Goal: Task Accomplishment & Management: Use online tool/utility

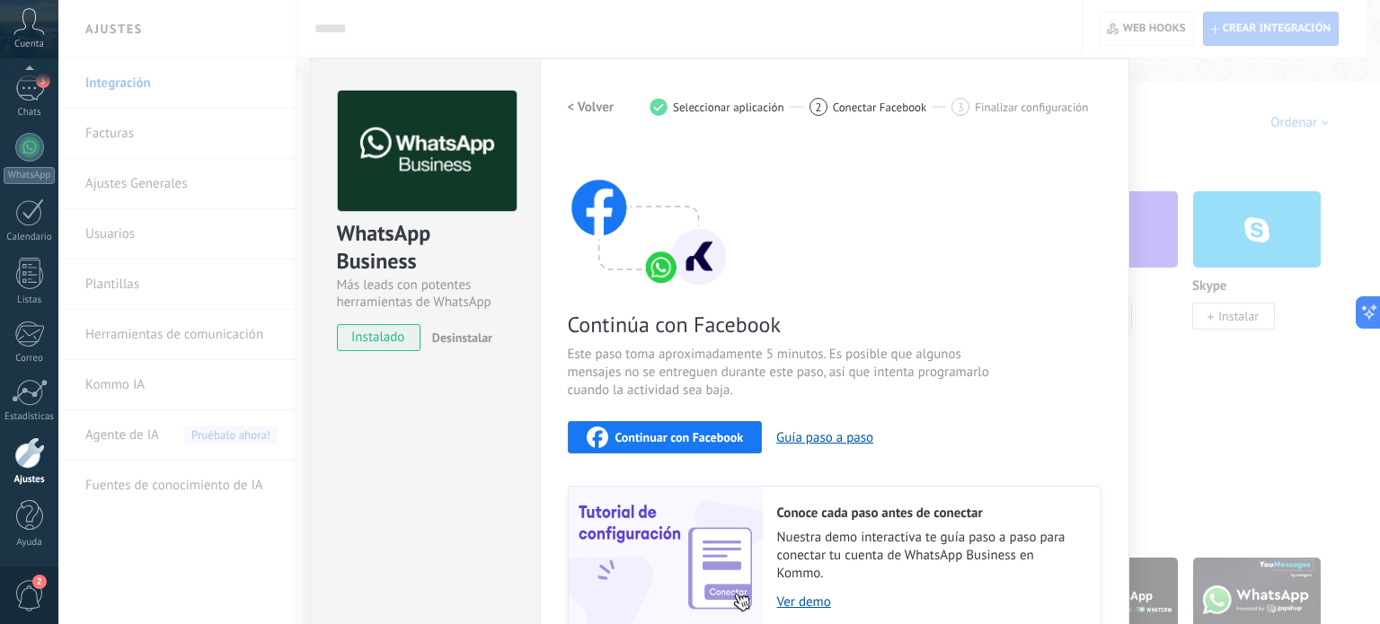
click at [1196, 419] on div "WhatsApp Business Más leads con potentes herramientas de WhatsApp instalado Des…" at bounding box center [719, 312] width 1322 height 624
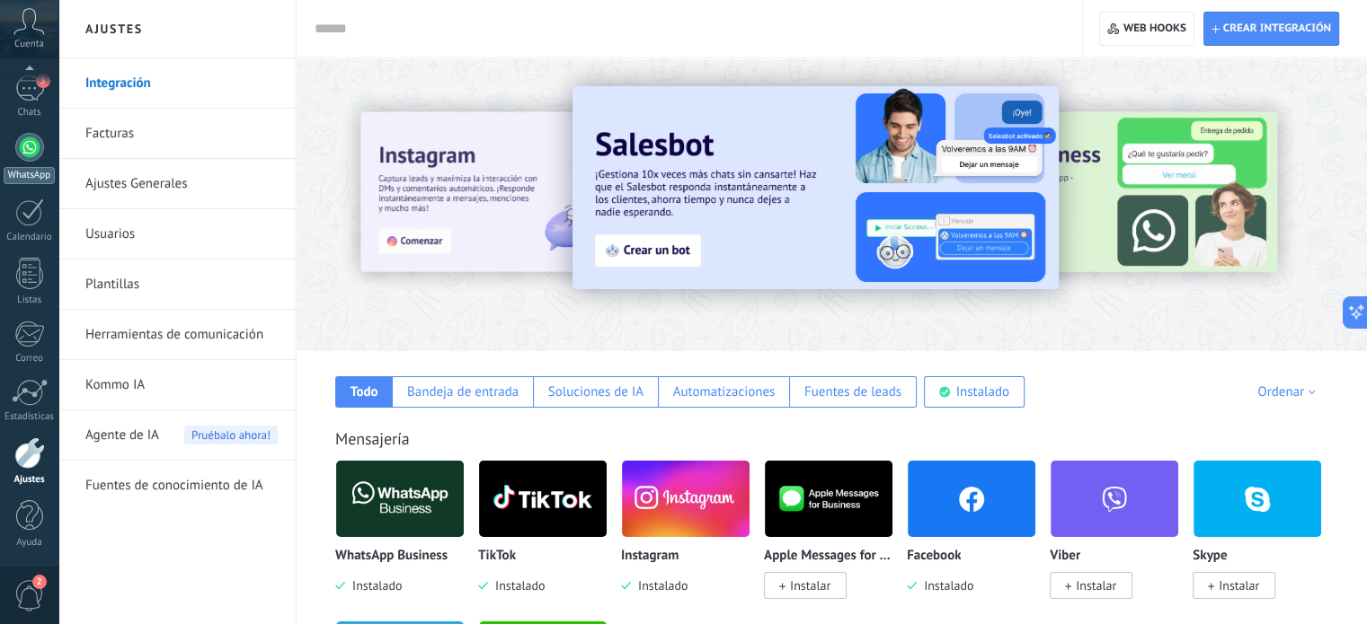
click at [40, 136] on link "WhatsApp" at bounding box center [29, 158] width 58 height 51
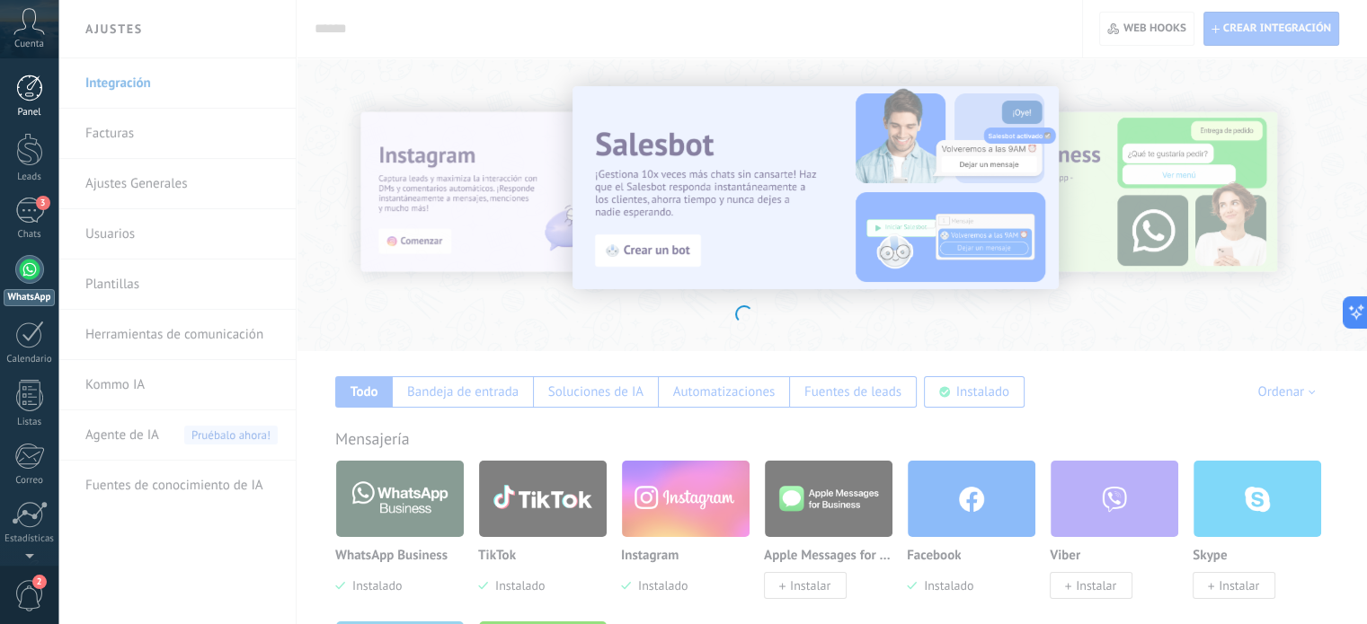
click at [25, 108] on div "Panel" at bounding box center [30, 113] width 52 height 12
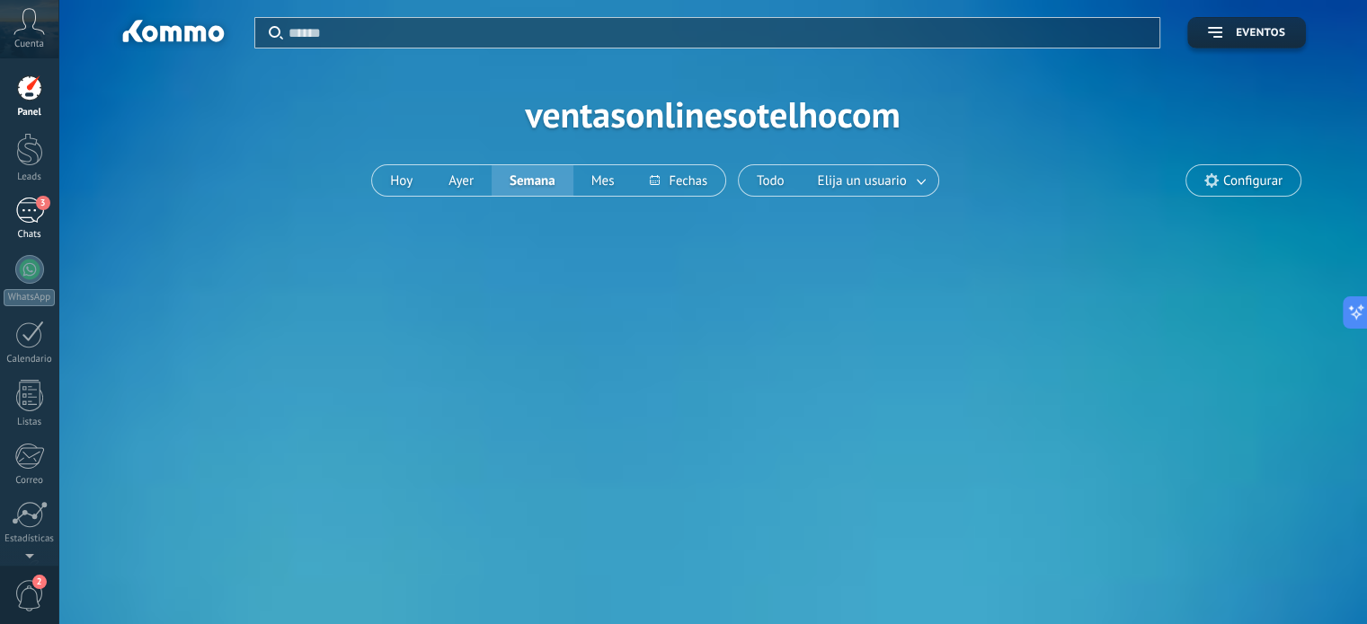
click at [30, 225] on link "3 Chats" at bounding box center [29, 219] width 58 height 43
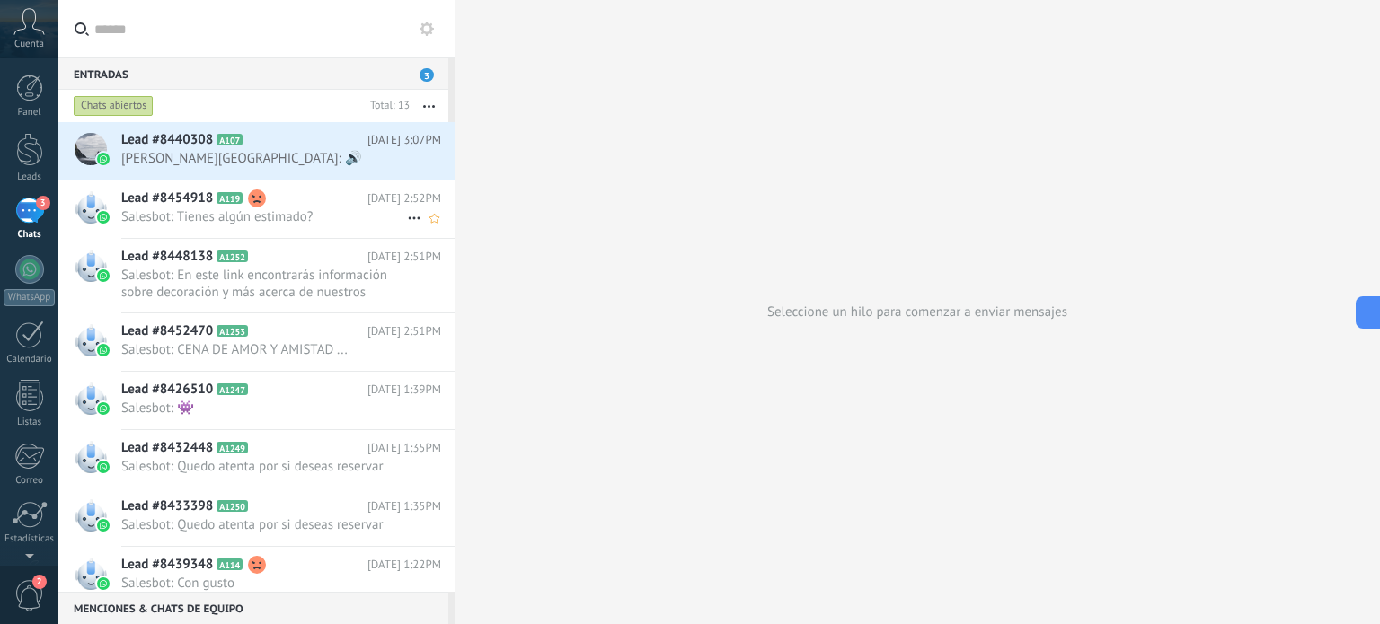
click at [210, 233] on div "Lead #8454918 A119 [DATE] 2:52PM Salesbot: Tienes algún estimado?" at bounding box center [287, 209] width 333 height 57
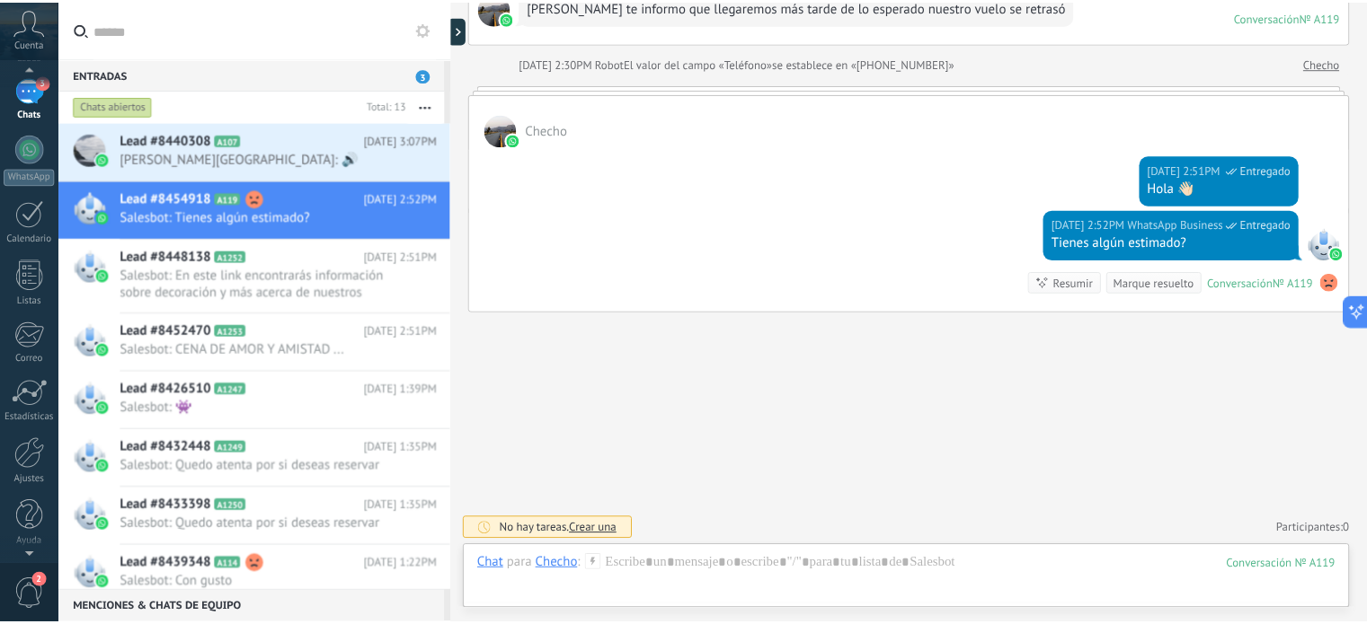
scroll to position [122, 0]
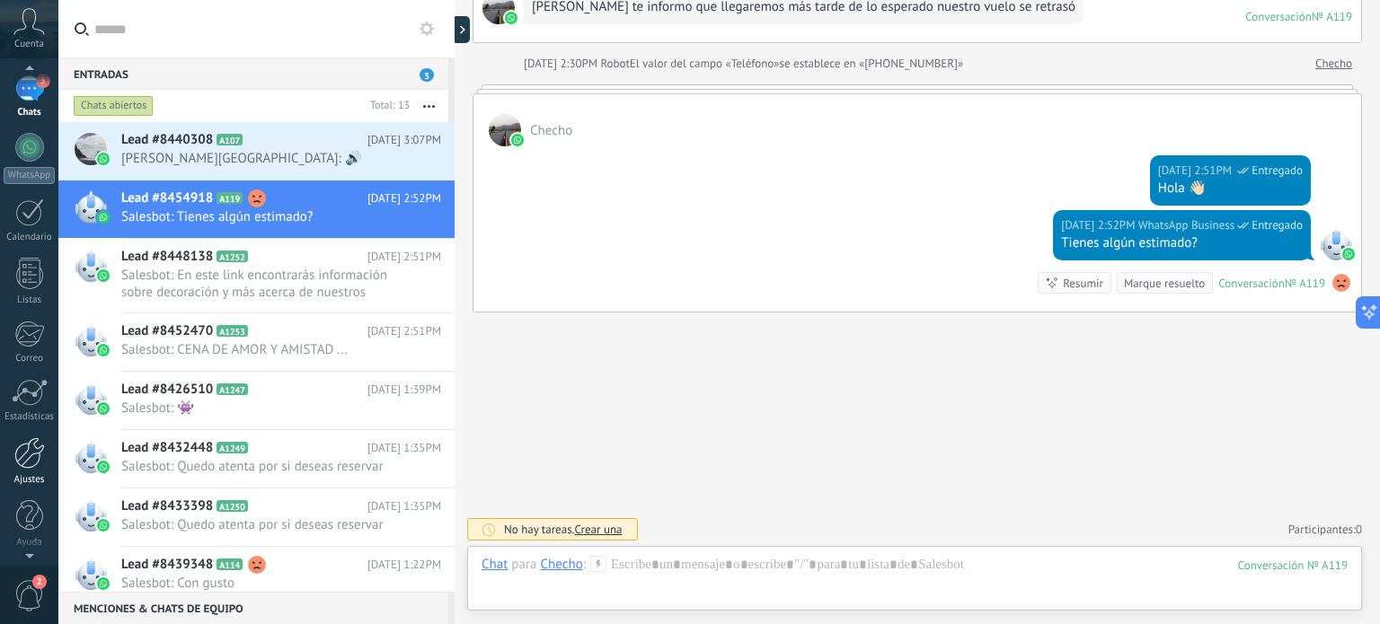
click at [25, 450] on div at bounding box center [29, 453] width 31 height 31
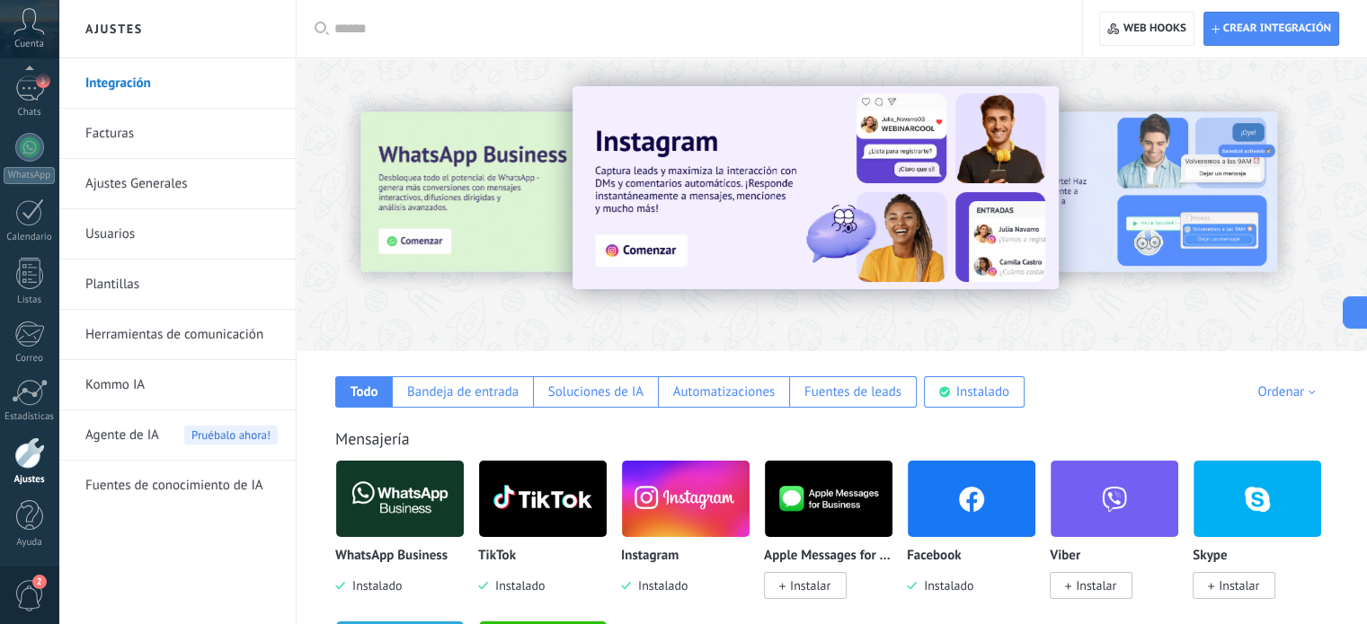
click at [378, 502] on img at bounding box center [400, 499] width 128 height 87
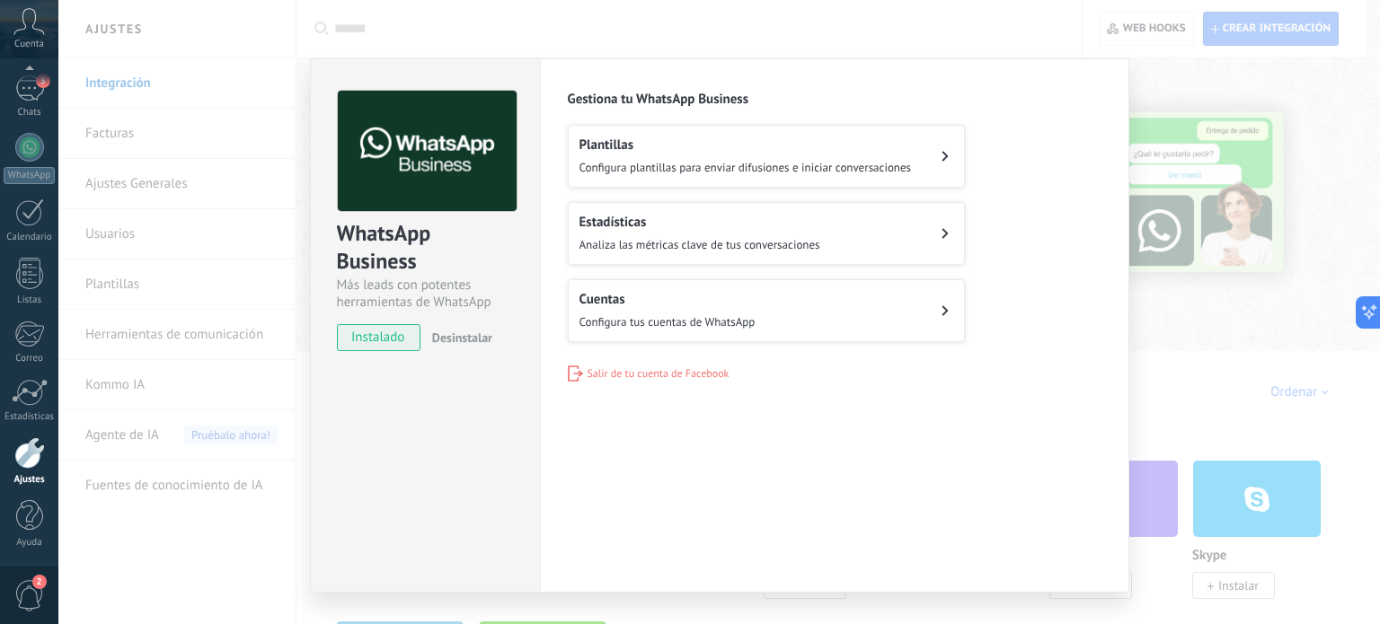
click at [758, 304] on button "Cuentas Configura tus cuentas de WhatsApp" at bounding box center [766, 310] width 397 height 63
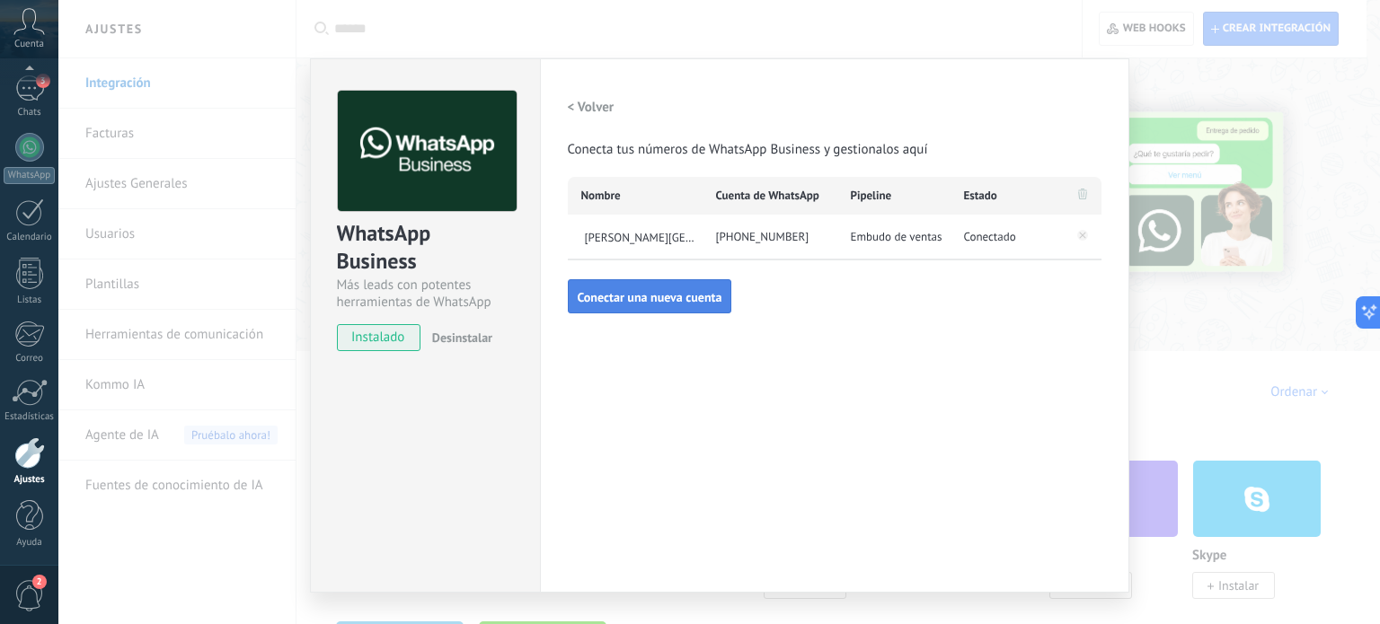
click at [657, 308] on button "Conectar una nueva cuenta" at bounding box center [650, 296] width 164 height 34
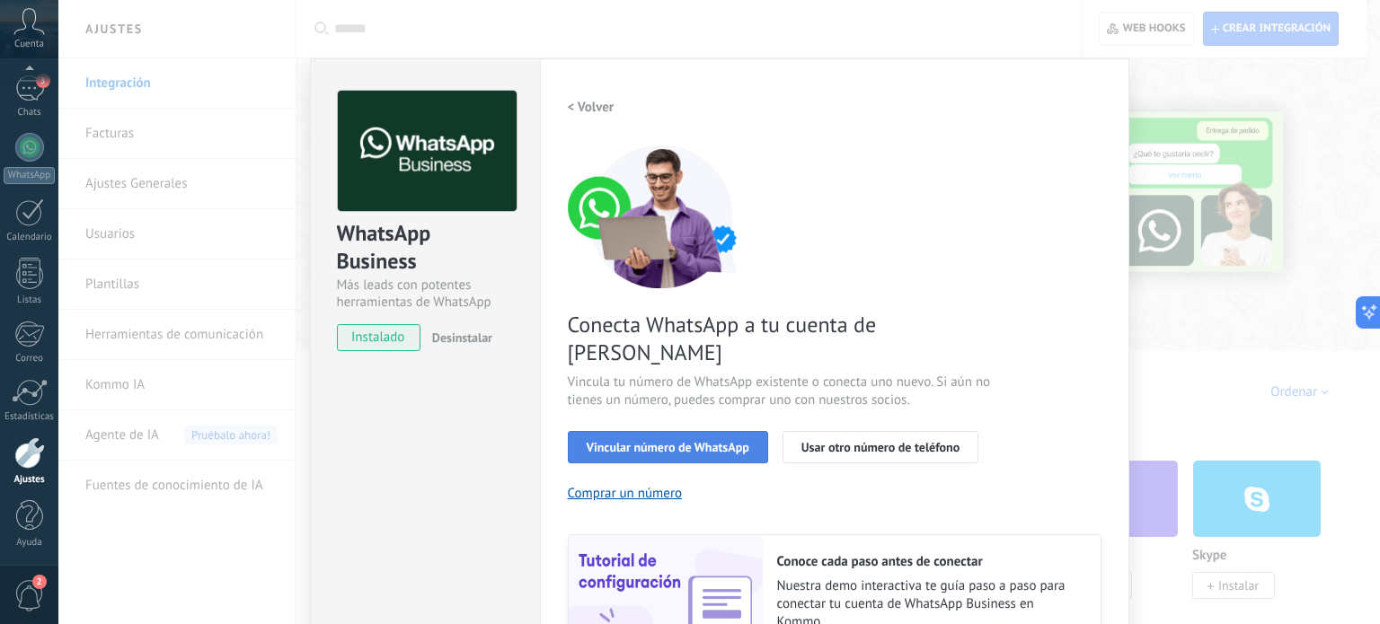
click at [722, 441] on span "Vincular número de WhatsApp" at bounding box center [668, 447] width 163 height 13
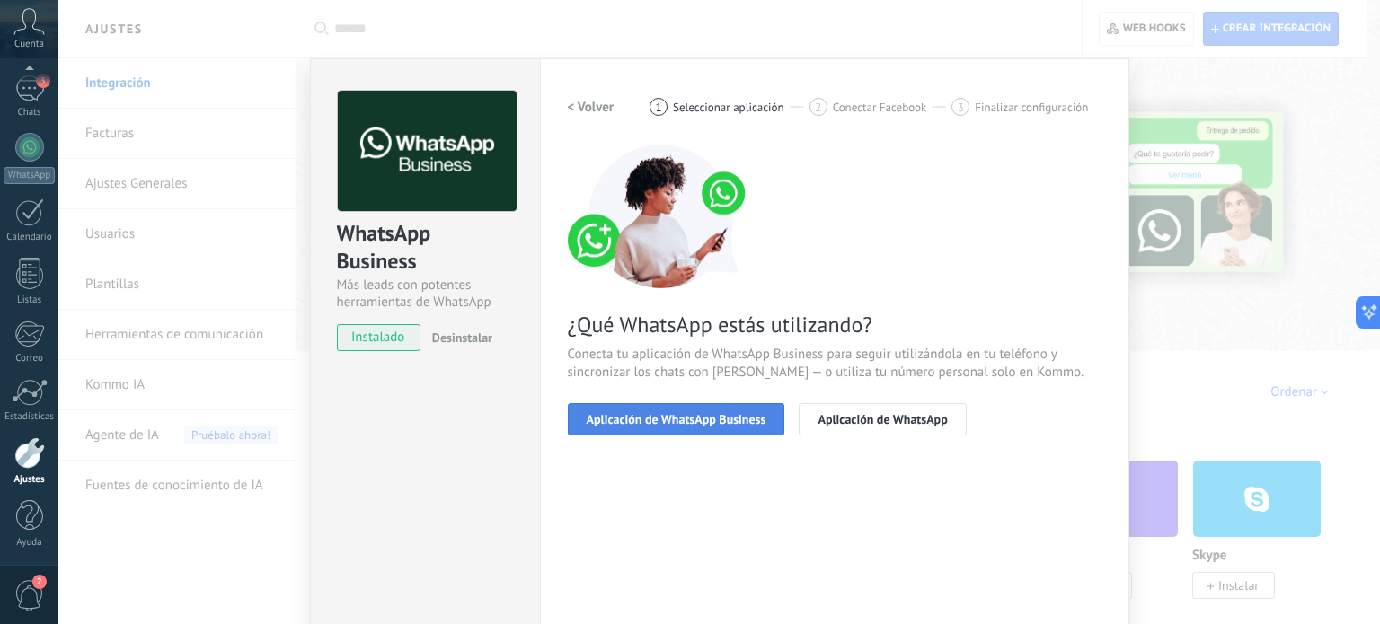
click at [722, 430] on button "Aplicación de WhatsApp Business" at bounding box center [676, 419] width 217 height 32
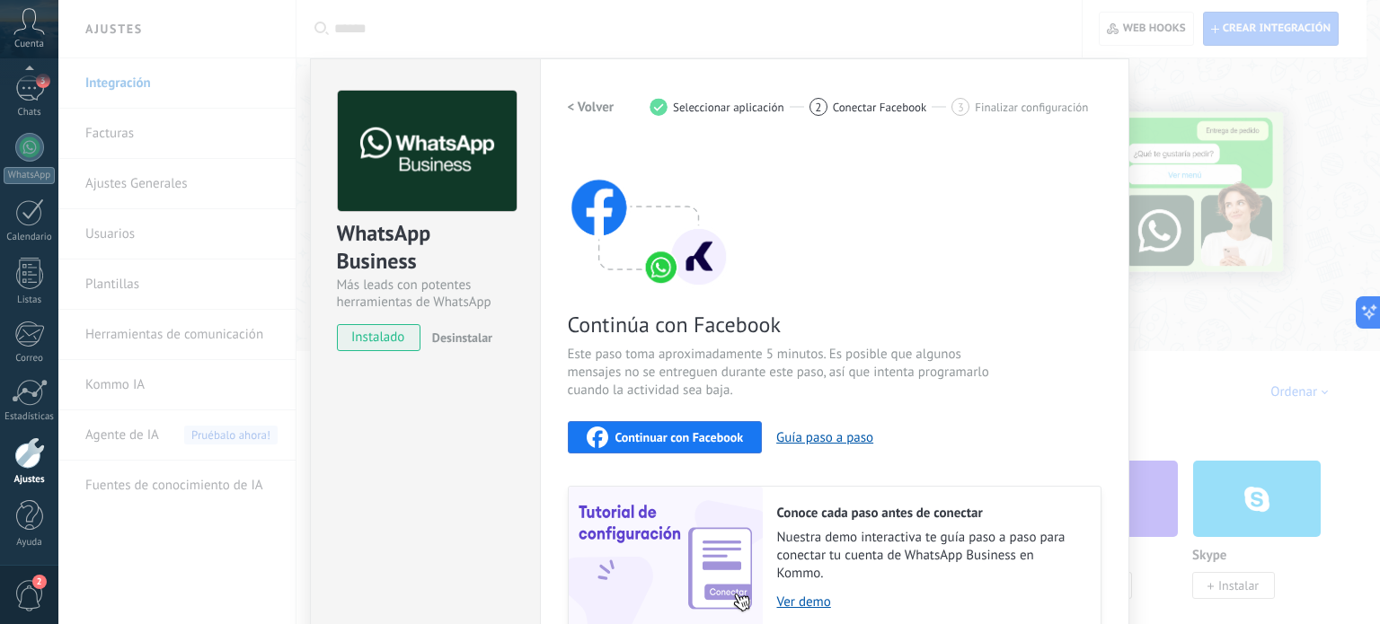
click at [722, 431] on span "Continuar con Facebook" at bounding box center [680, 437] width 128 height 13
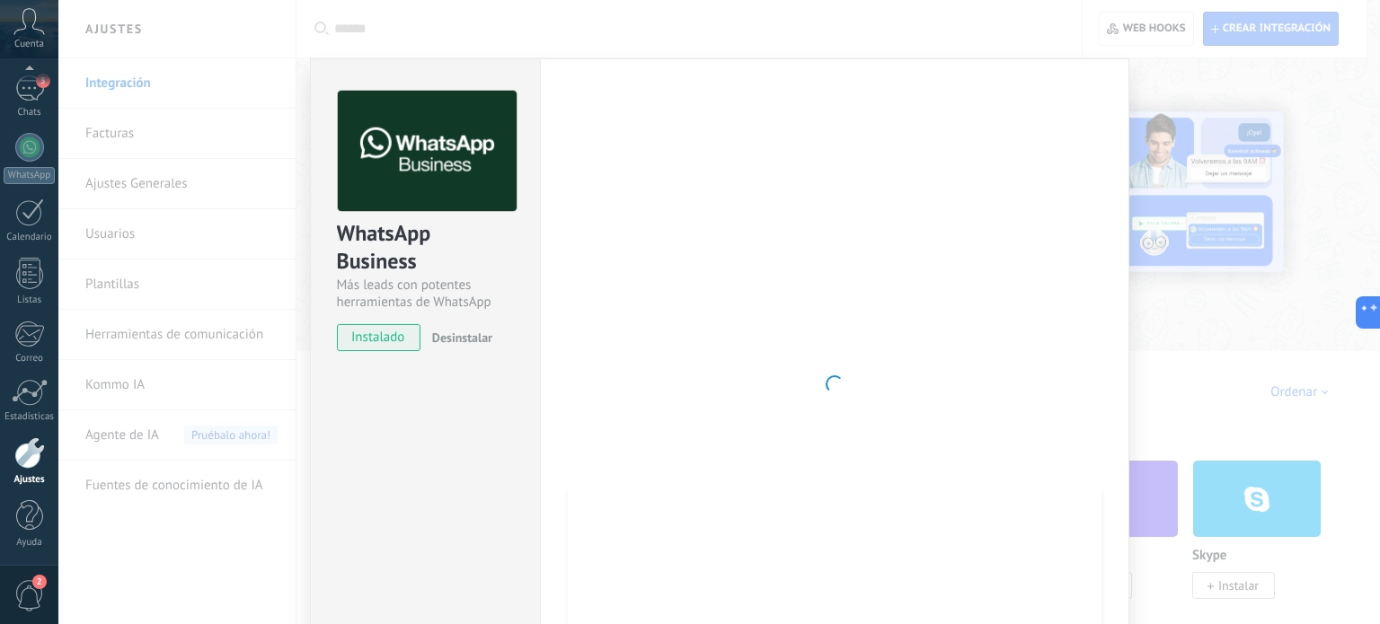
click at [1141, 81] on div "WhatsApp Business Más leads con potentes herramientas de WhatsApp instalado Des…" at bounding box center [719, 312] width 1322 height 624
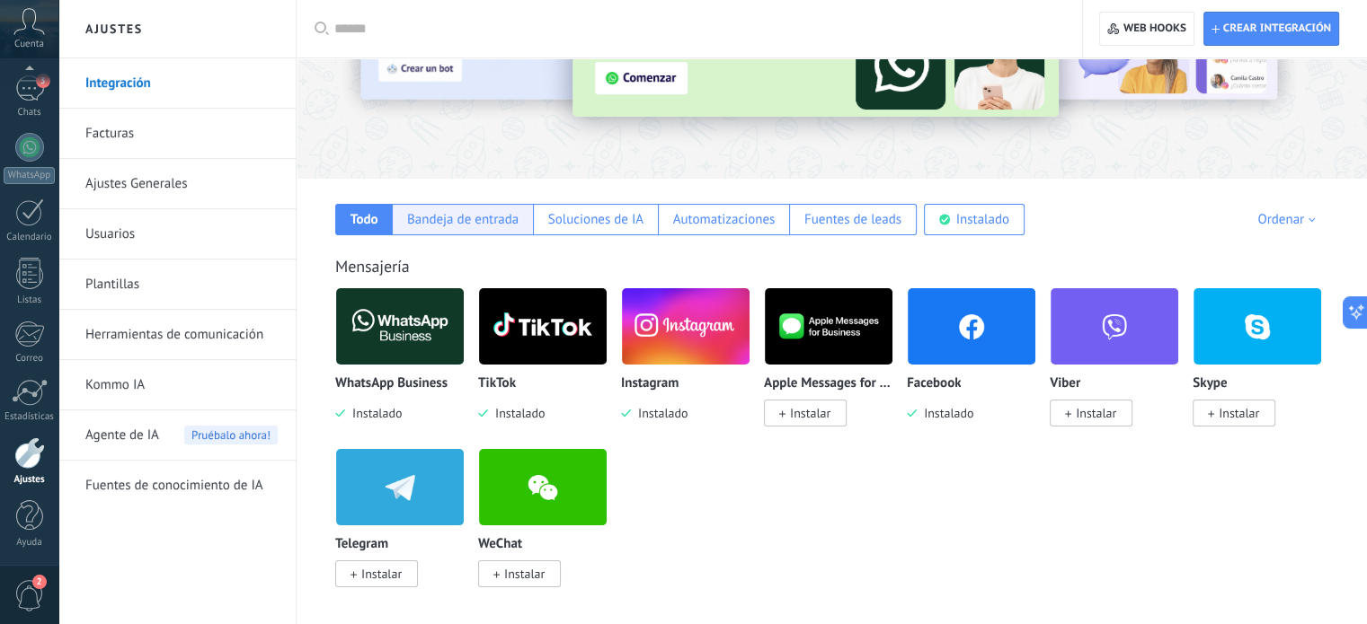
scroll to position [180, 0]
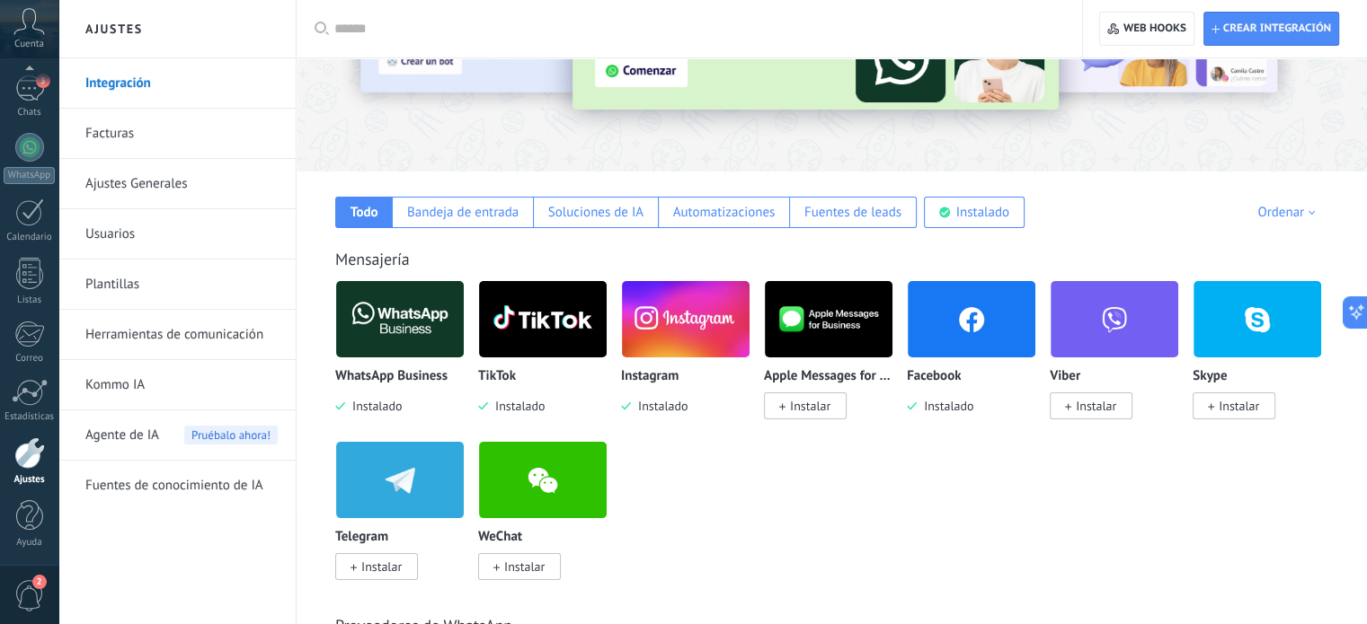
click at [383, 343] on img at bounding box center [400, 319] width 128 height 87
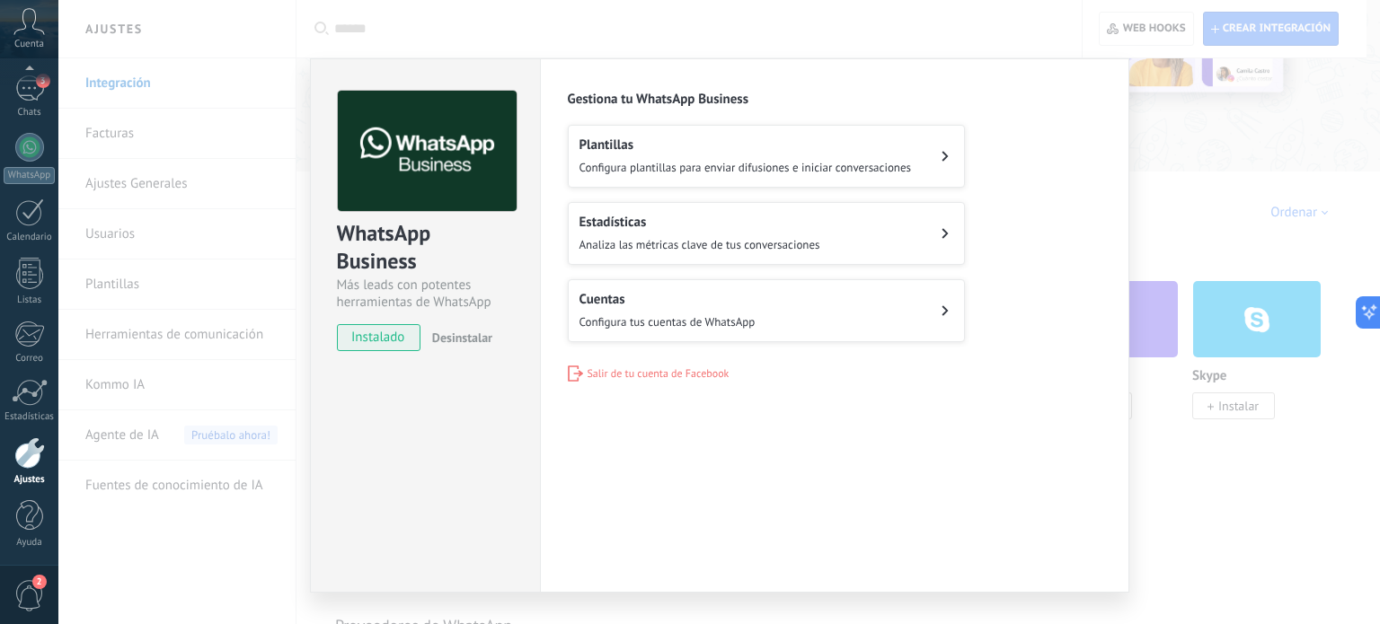
click at [610, 308] on div "Cuentas Configura tus cuentas de WhatsApp" at bounding box center [668, 311] width 176 height 40
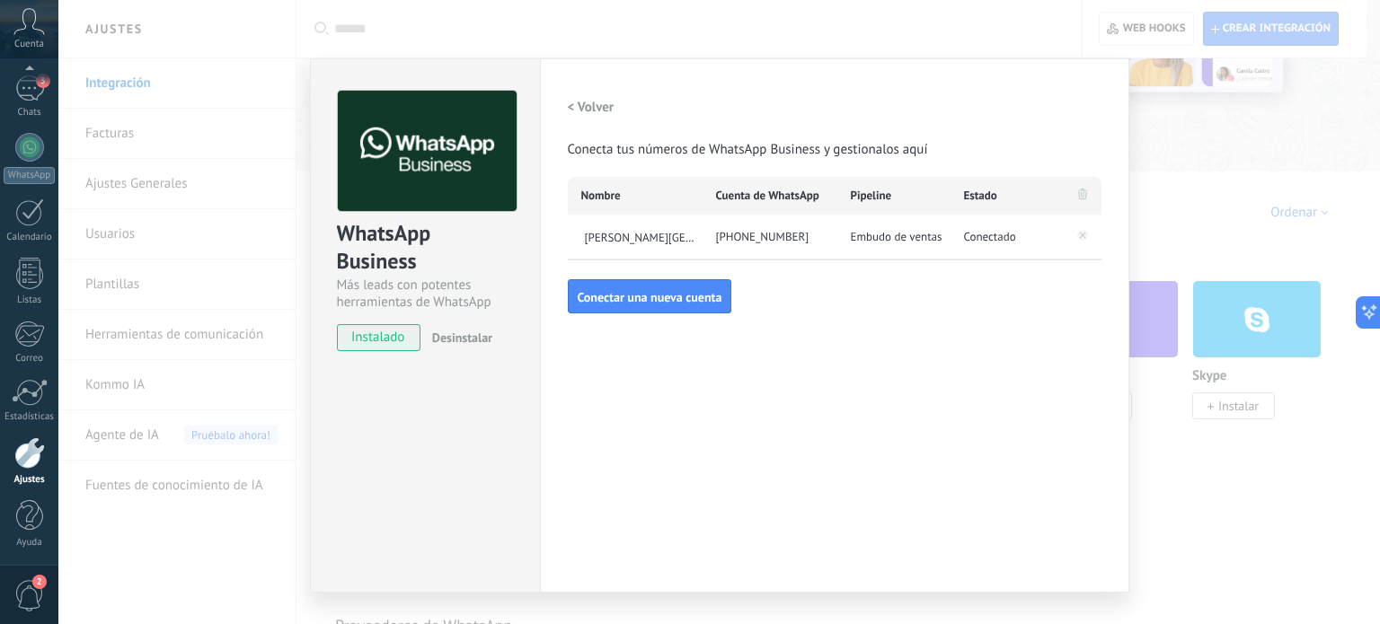
click at [1189, 150] on div "WhatsApp Business Más leads con potentes herramientas de WhatsApp instalado Des…" at bounding box center [719, 312] width 1322 height 624
